Goal: Transaction & Acquisition: Purchase product/service

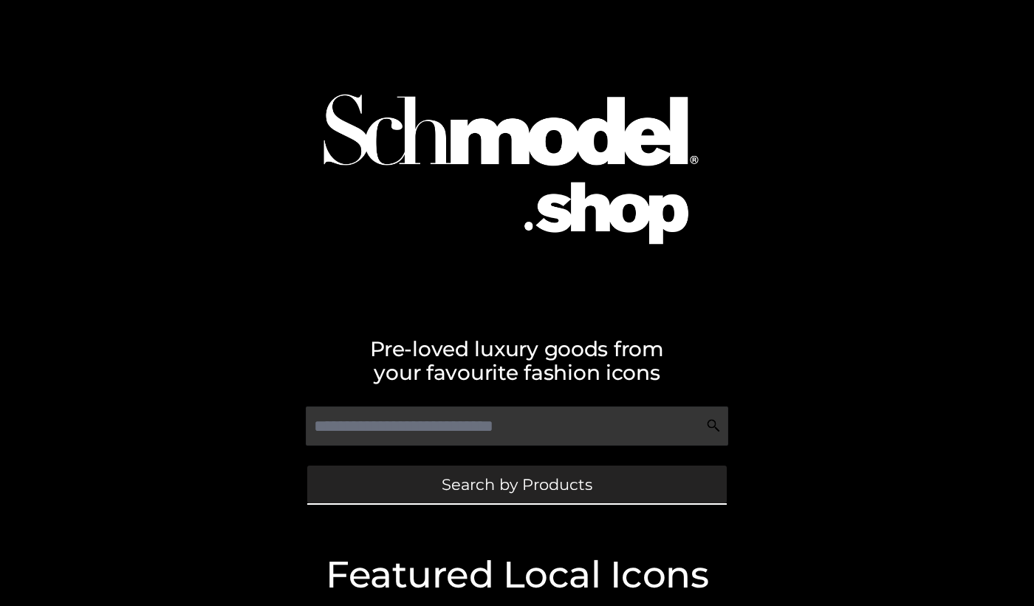
click at [479, 490] on span "Search by Products" at bounding box center [517, 485] width 151 height 16
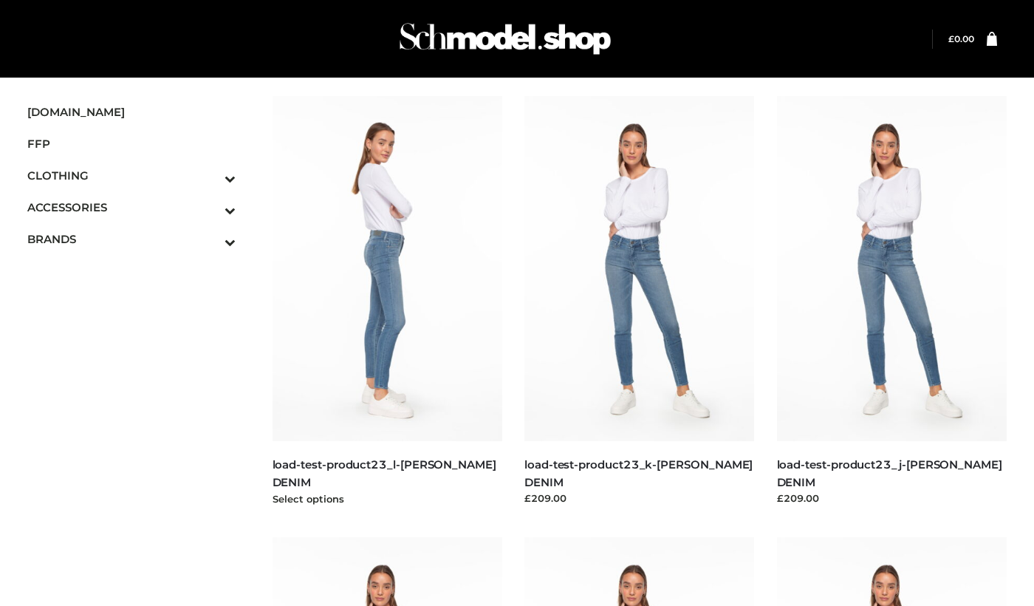
click at [415, 314] on img at bounding box center [388, 268] width 231 height 345
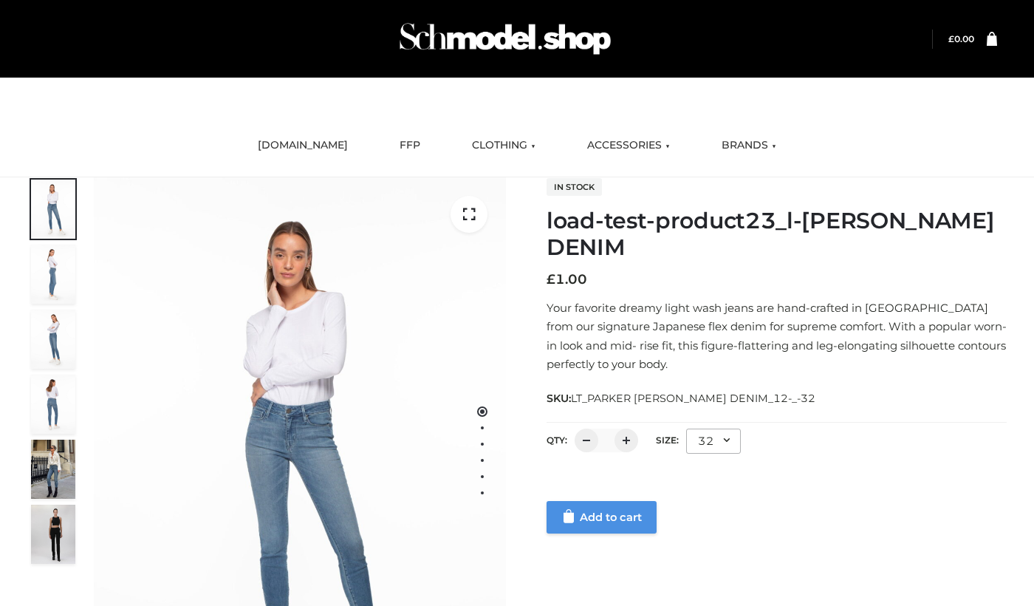
click at [613, 506] on link "Add to cart" at bounding box center [602, 517] width 110 height 33
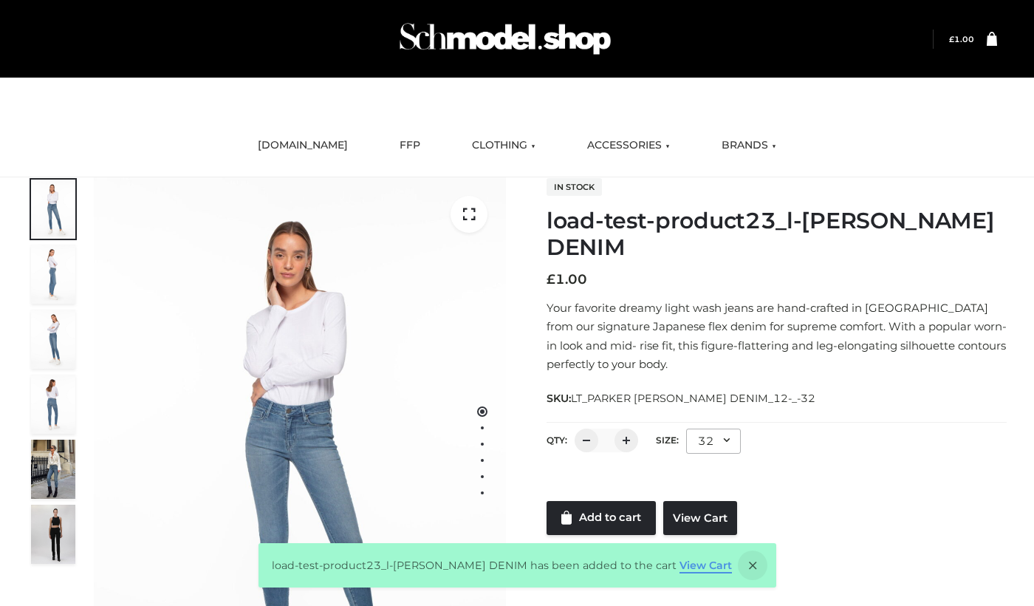
click at [686, 561] on link "View Cart" at bounding box center [706, 565] width 52 height 13
